Goal: Task Accomplishment & Management: Manage account settings

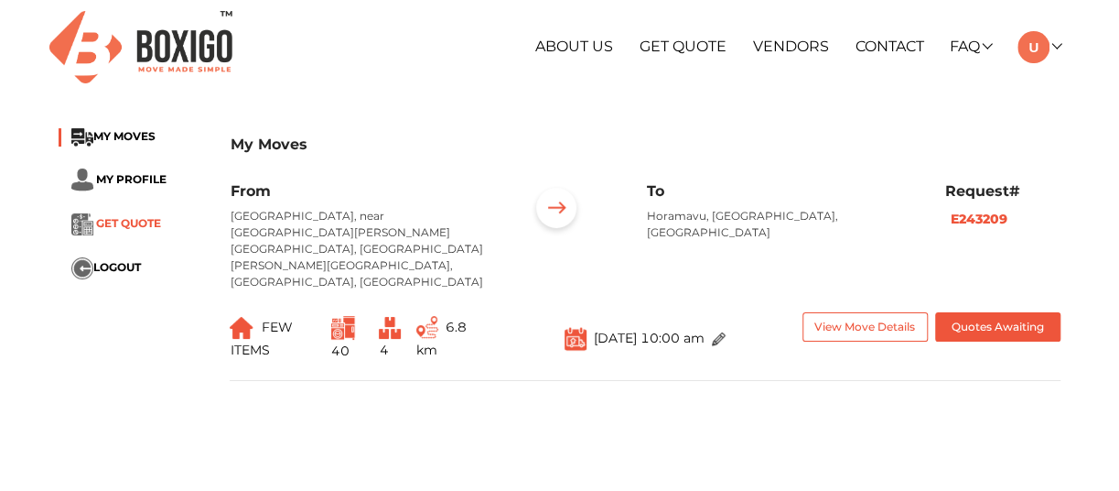
click at [124, 219] on span "GET QUOTE" at bounding box center [128, 223] width 65 height 14
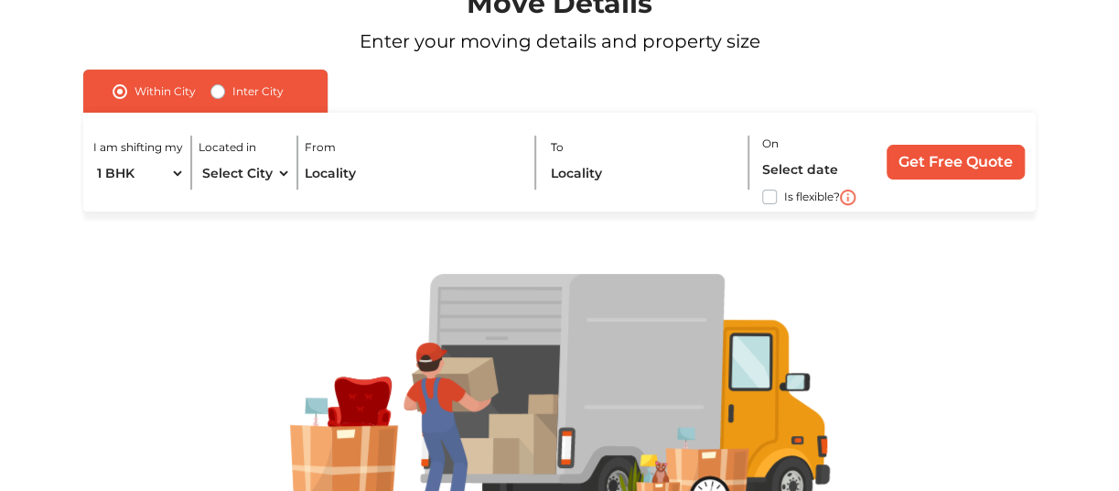
scroll to position [91, 0]
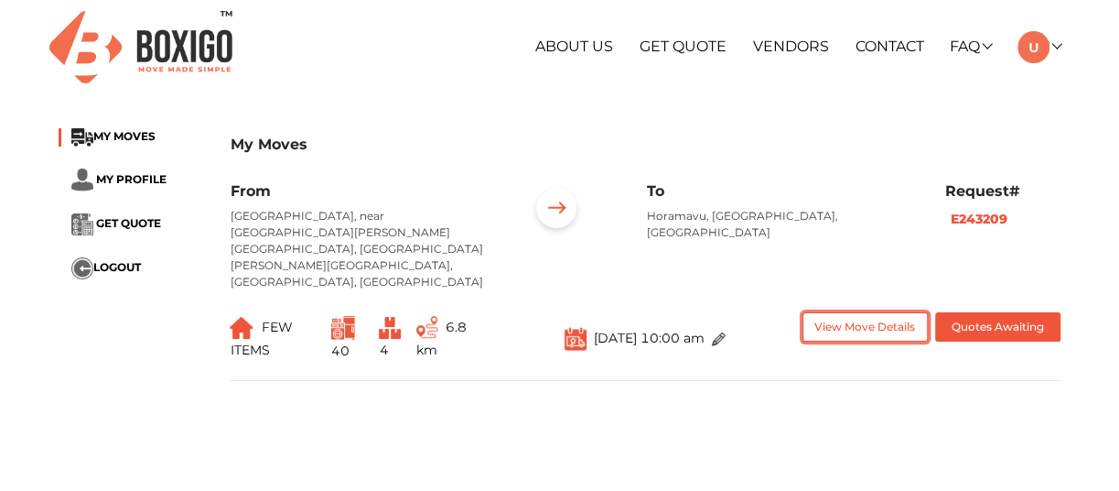
click at [891, 312] on button "View Move Details" at bounding box center [865, 327] width 125 height 30
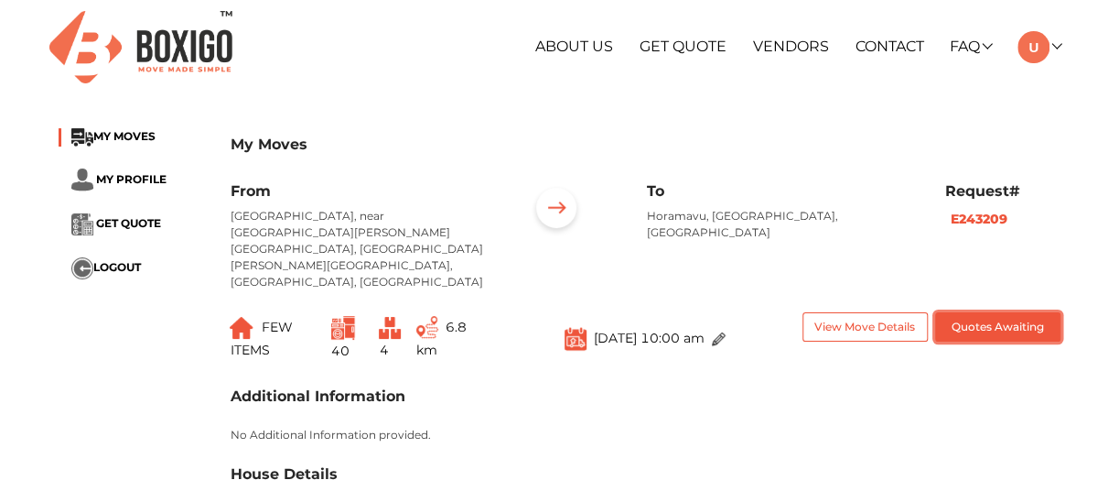
click at [993, 312] on button "Quotes Awaiting" at bounding box center [997, 327] width 125 height 30
